Goal: Obtain resource: Download file/media

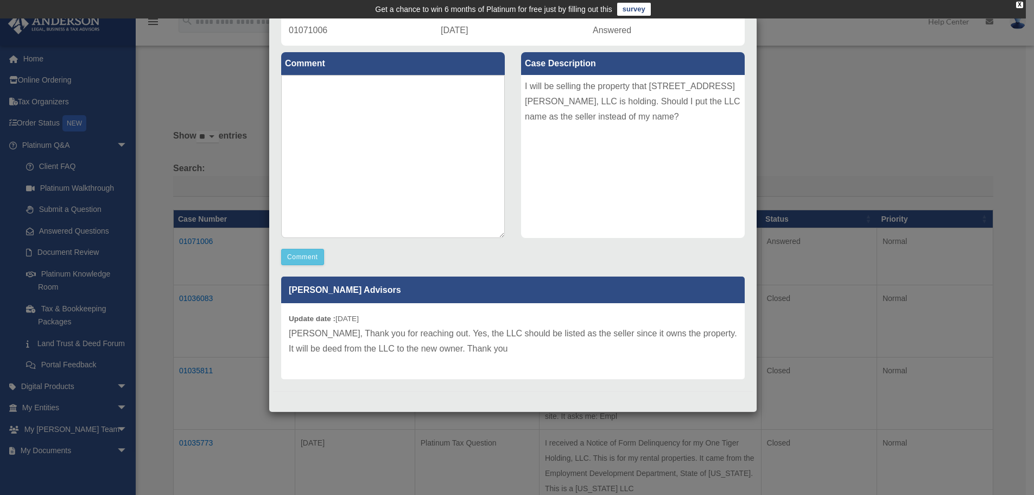
click at [66, 166] on div "Case Detail × Platinum LLC Question Case Number 01071006 Created Date [DATE] St…" at bounding box center [517, 247] width 1034 height 495
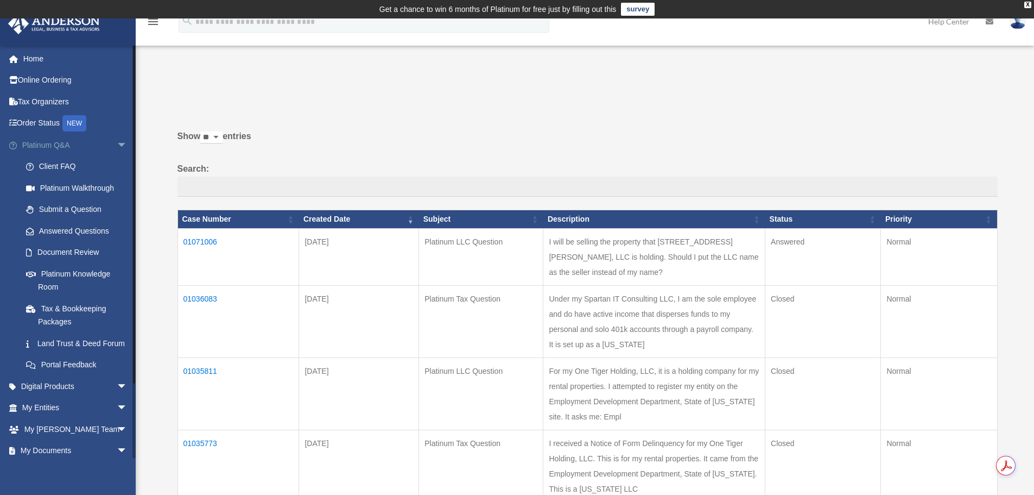
click at [117, 141] on span "arrow_drop_down" at bounding box center [128, 145] width 22 height 22
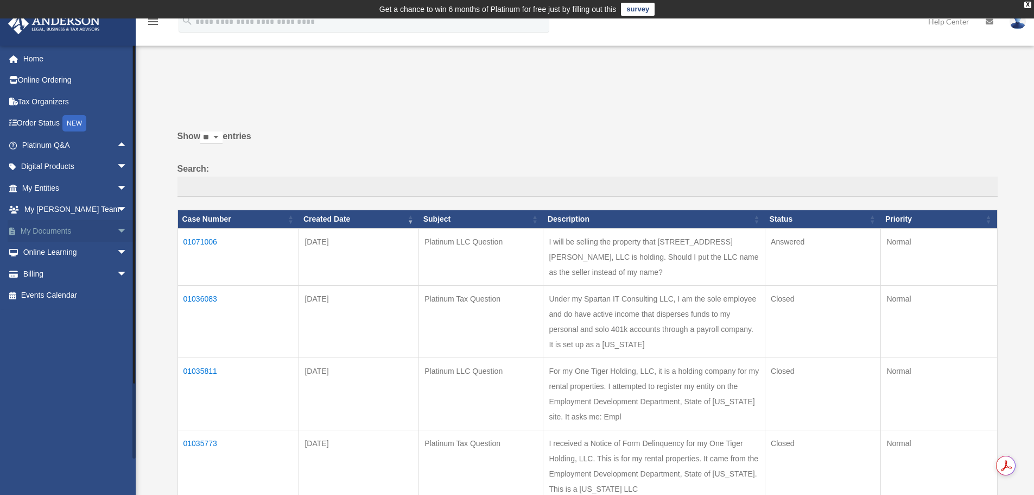
click at [117, 229] on span "arrow_drop_down" at bounding box center [128, 231] width 22 height 22
click at [54, 248] on link "Box" at bounding box center [79, 253] width 129 height 22
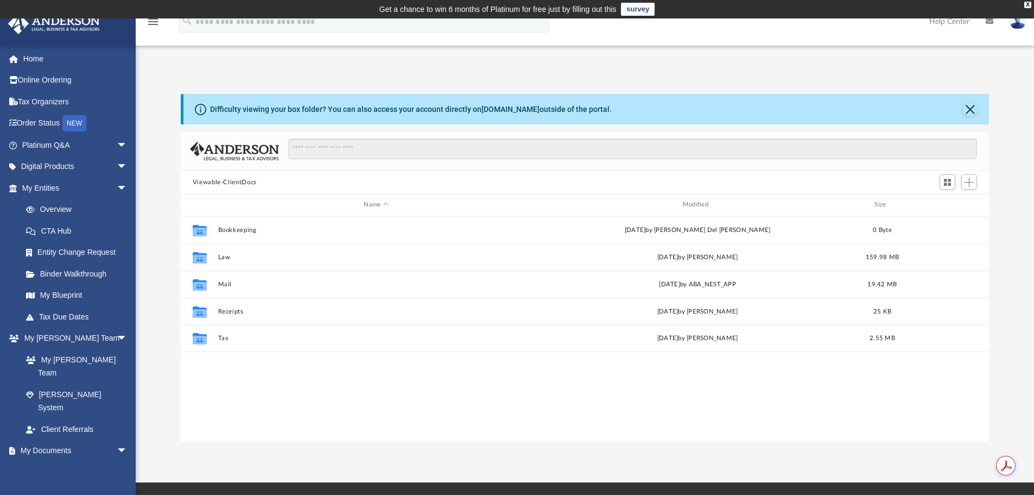
scroll to position [239, 800]
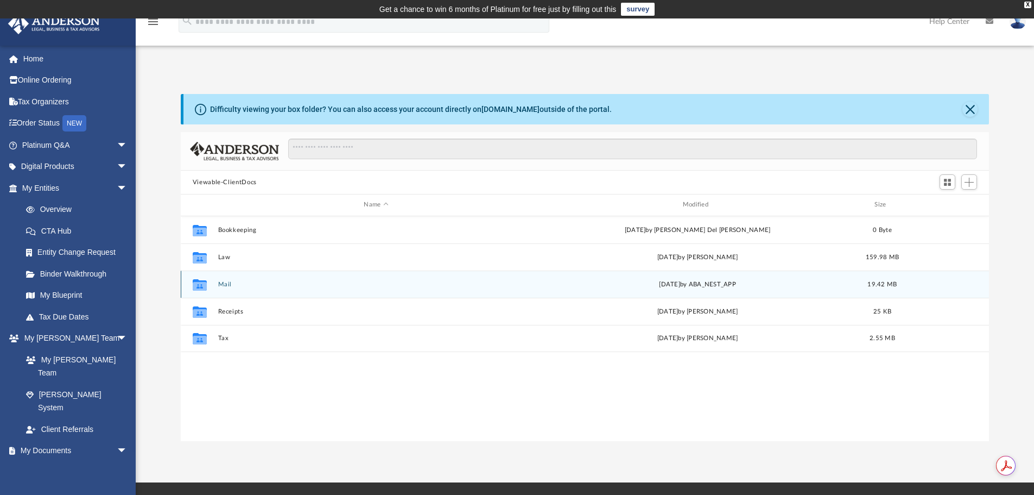
click at [225, 284] on button "Mail" at bounding box center [376, 284] width 317 height 7
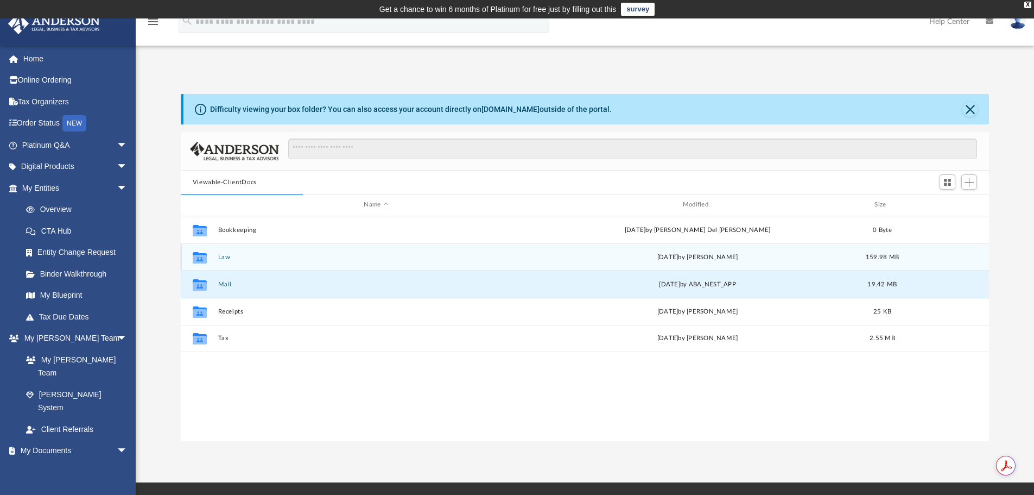
click at [223, 254] on button "Law" at bounding box center [376, 257] width 317 height 7
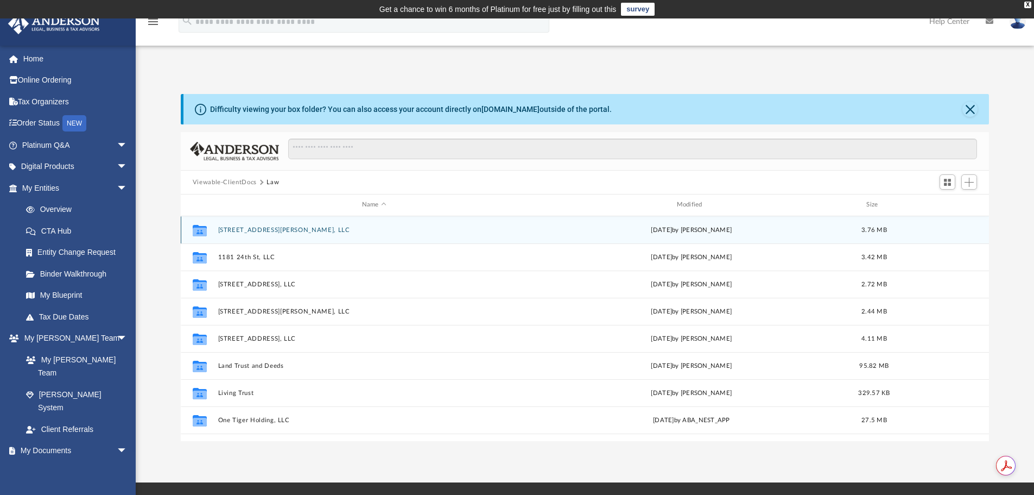
click at [269, 232] on button "4819 Manning St, LLC" at bounding box center [374, 229] width 313 height 7
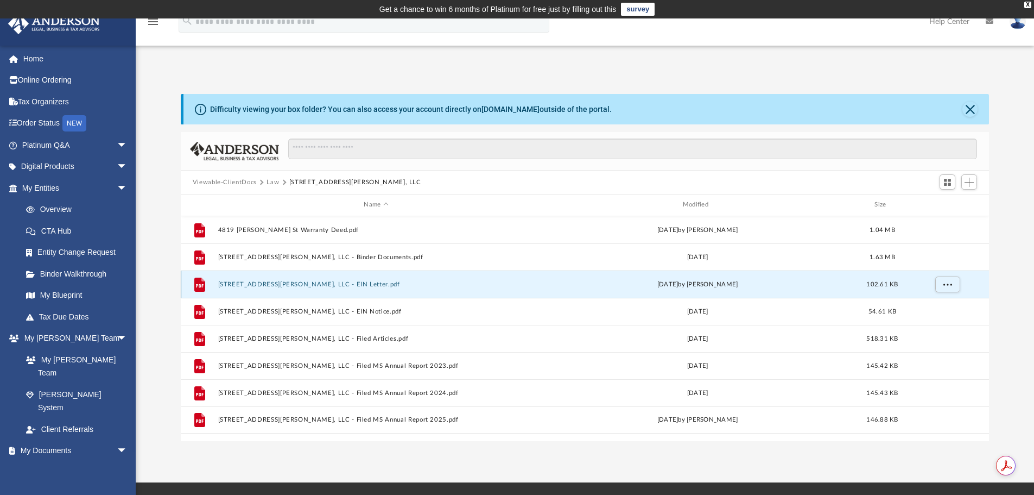
click at [324, 284] on button "4819 Manning St, LLC - EIN Letter.pdf" at bounding box center [376, 284] width 317 height 7
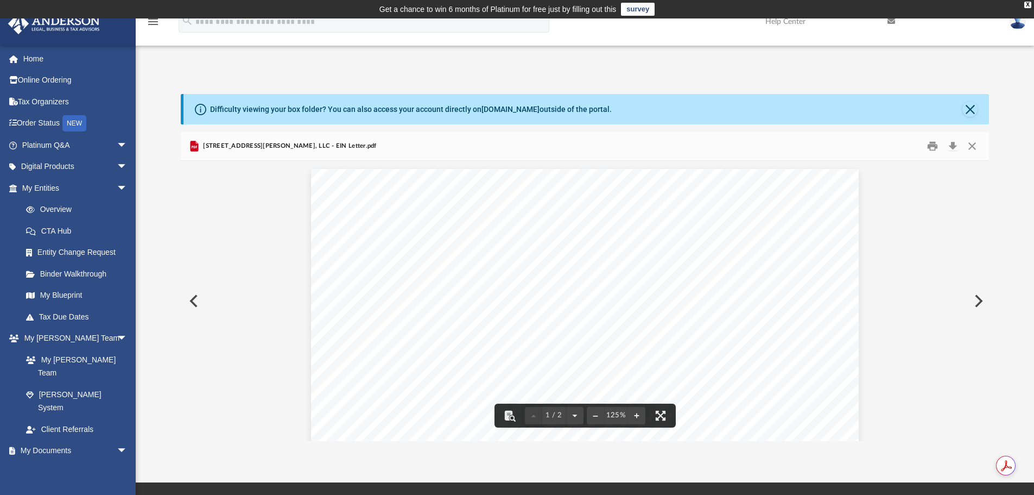
drag, startPoint x: 524, startPoint y: 337, endPoint x: 427, endPoint y: 333, distance: 97.3
